Goal: Task Accomplishment & Management: Complete application form

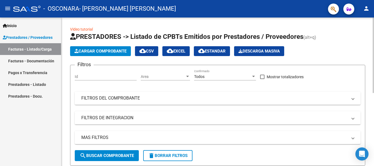
click at [113, 51] on span "Cargar Comprobante" at bounding box center [100, 51] width 52 height 5
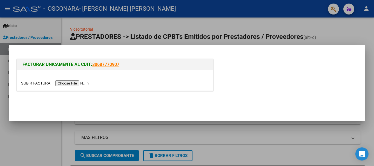
click at [81, 83] on input "file" at bounding box center [55, 83] width 69 height 6
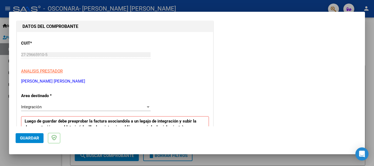
scroll to position [82, 0]
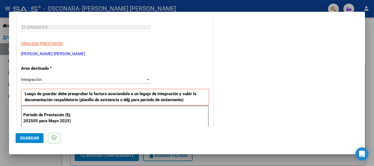
click at [147, 79] on div at bounding box center [148, 79] width 3 height 1
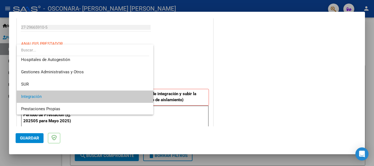
scroll to position [0, 0]
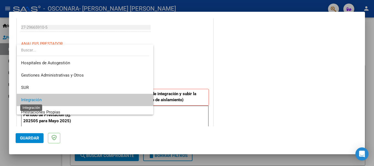
click at [39, 100] on span "Integración" at bounding box center [31, 99] width 21 height 5
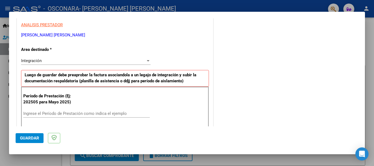
scroll to position [110, 0]
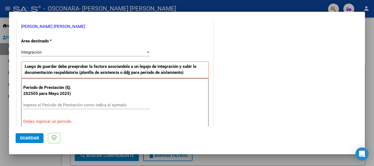
click at [72, 105] on input "Ingrese el Período de Prestación como indica el ejemplo" at bounding box center [86, 105] width 126 height 5
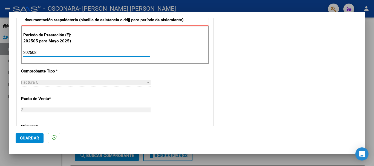
scroll to position [164, 0]
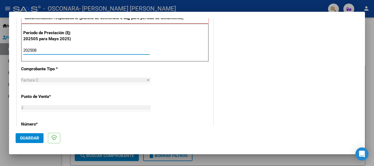
type input "202508"
click at [188, 87] on div "CUIT * 27-29665910-5 Ingresar CUIT ANALISIS PRESTADOR [PERSON_NAME] [PERSON_NAM…" at bounding box center [115, 129] width 196 height 412
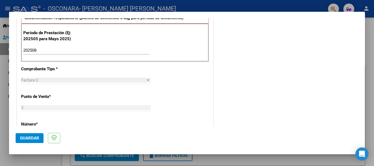
click at [70, 51] on input "202508" at bounding box center [86, 50] width 126 height 5
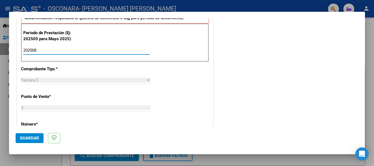
click at [226, 62] on div "COMENTARIOS Comentarios del Prestador / Gerenciador:" at bounding box center [286, 98] width 144 height 476
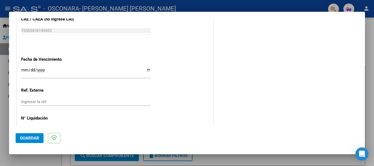
scroll to position [374, 0]
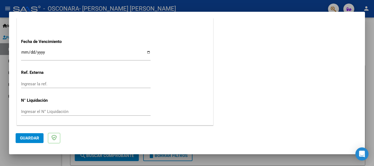
click at [147, 53] on input "Ingresar la fecha" at bounding box center [86, 54] width 130 height 9
type input "[DATE]"
click at [29, 137] on span "Guardar" at bounding box center [29, 138] width 19 height 5
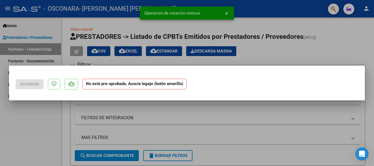
scroll to position [0, 0]
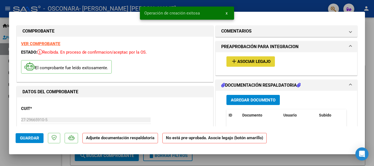
click at [258, 63] on span "Asociar Legajo" at bounding box center [253, 61] width 33 height 5
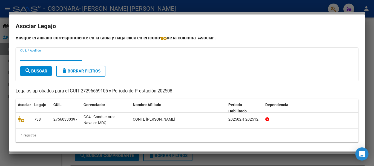
scroll to position [4, 0]
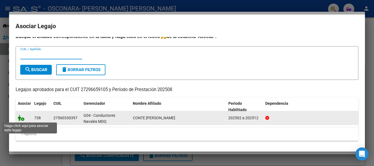
click at [21, 119] on icon at bounding box center [21, 118] width 7 height 6
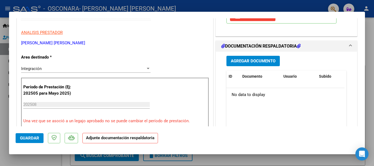
scroll to position [110, 0]
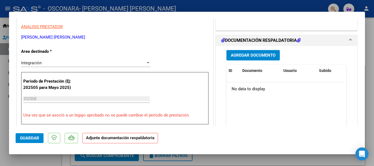
click at [260, 57] on span "Agregar Documento" at bounding box center [253, 55] width 45 height 5
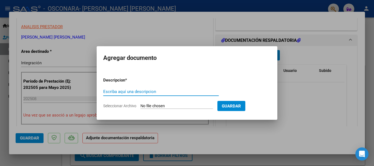
click at [148, 92] on input "Escriba aquí una descripcion" at bounding box center [161, 91] width 116 height 5
type input "Planilla de asistencia [DATE]"
click at [178, 107] on input "Seleccionar Archivo" at bounding box center [176, 106] width 73 height 5
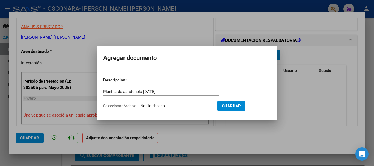
type input "C:\fakepath\Planilla de asistencia [PERSON_NAME][DATE].pdf"
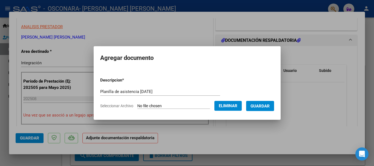
click at [270, 104] on span "Guardar" at bounding box center [260, 106] width 19 height 5
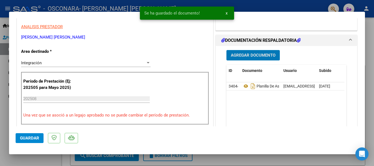
click at [258, 55] on span "Agregar Documento" at bounding box center [253, 55] width 45 height 5
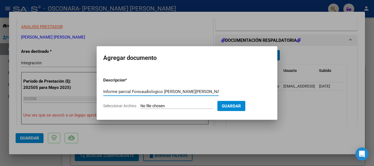
type input "Informe parcial Fonoaudiologico [PERSON_NAME][PERSON_NAME] 082025"
click at [176, 104] on input "Seleccionar Archivo" at bounding box center [176, 106] width 73 height 5
type input "C:\fakepath\Informe parcial fonoaudiológico M.[PERSON_NAME][DATE].pdf"
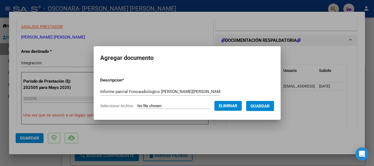
click at [270, 105] on span "Guardar" at bounding box center [260, 106] width 19 height 5
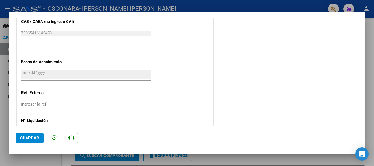
scroll to position [382, 0]
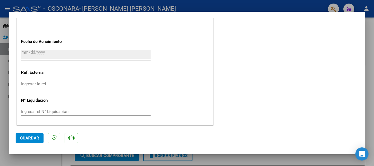
click at [36, 139] on span "Guardar" at bounding box center [29, 138] width 19 height 5
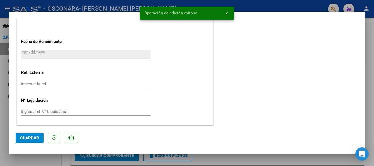
click at [227, 13] on span "x" at bounding box center [227, 13] width 2 height 5
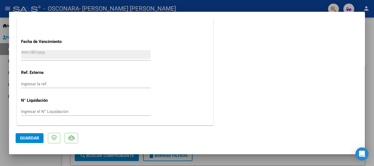
click at [276, 1] on div at bounding box center [187, 83] width 374 height 166
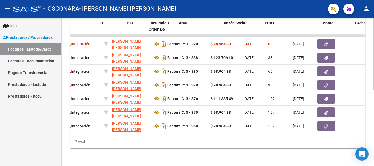
scroll to position [0, 0]
